Goal: Task Accomplishment & Management: Manage account settings

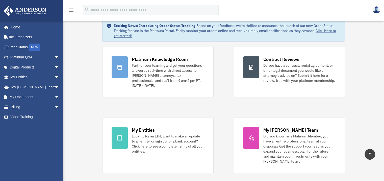
scroll to position [2, 0]
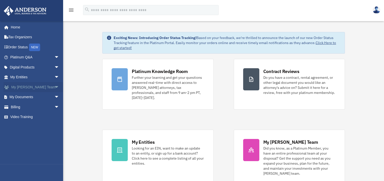
click at [54, 87] on span "arrow_drop_down" at bounding box center [59, 87] width 10 height 10
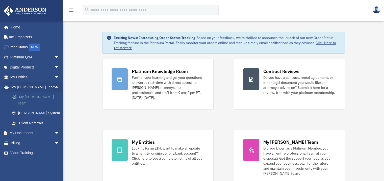
click at [45, 97] on link "My [PERSON_NAME] Team" at bounding box center [37, 100] width 60 height 16
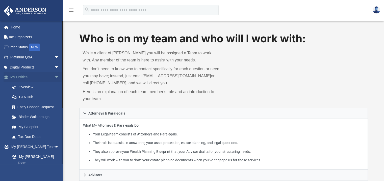
click at [54, 76] on span "arrow_drop_down" at bounding box center [59, 77] width 10 height 10
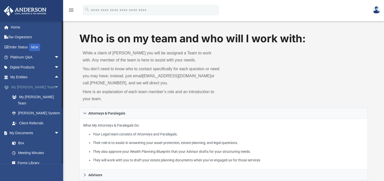
click at [54, 86] on span "arrow_drop_down" at bounding box center [59, 87] width 10 height 10
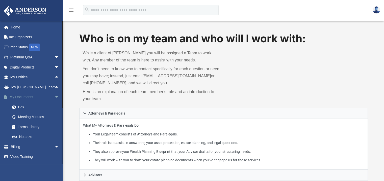
click at [54, 97] on span "arrow_drop_down" at bounding box center [59, 97] width 10 height 10
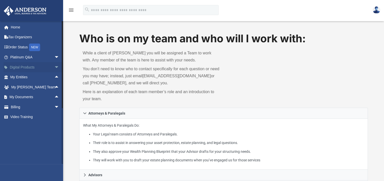
click at [54, 66] on span "arrow_drop_down" at bounding box center [59, 67] width 10 height 10
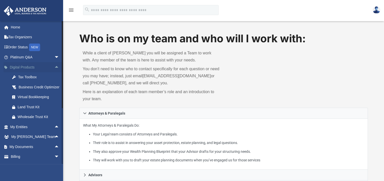
click at [54, 66] on span "arrow_drop_up" at bounding box center [59, 67] width 10 height 10
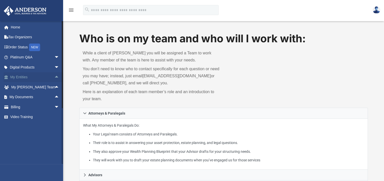
click at [54, 77] on span "arrow_drop_up" at bounding box center [59, 77] width 10 height 10
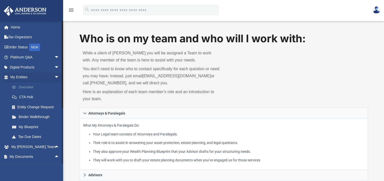
click at [27, 87] on link "Overview" at bounding box center [37, 87] width 60 height 10
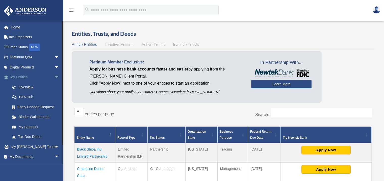
click at [54, 76] on span "arrow_drop_down" at bounding box center [59, 77] width 10 height 10
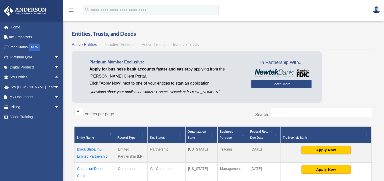
click at [376, 10] on img at bounding box center [377, 9] width 8 height 7
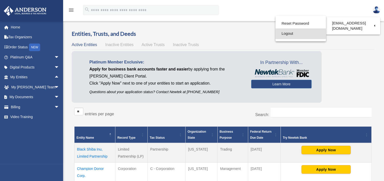
click at [289, 34] on link "Logout" at bounding box center [300, 34] width 50 height 10
